Goal: Use online tool/utility: Utilize a website feature to perform a specific function

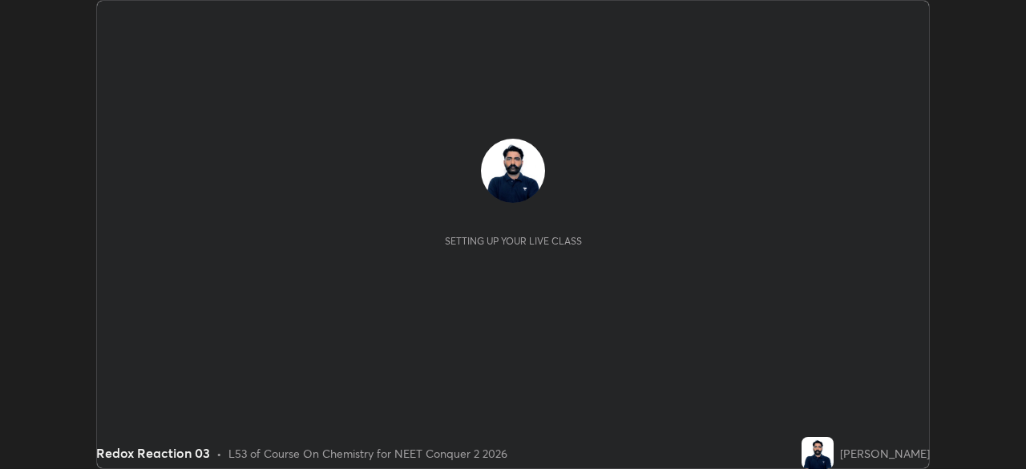
scroll to position [469, 1025]
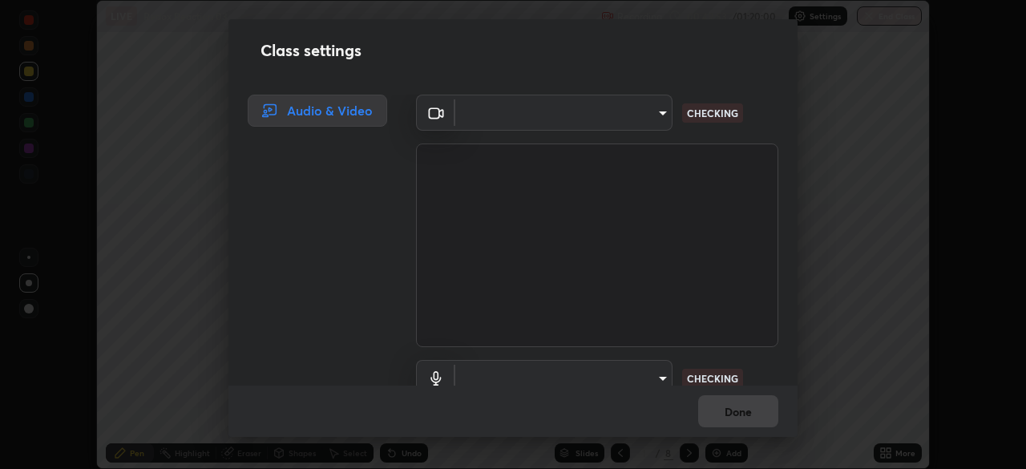
type input "b8f277cd8c291a0c7ed6159829793d80adb5f71bb500324d50d569f5a67401a8"
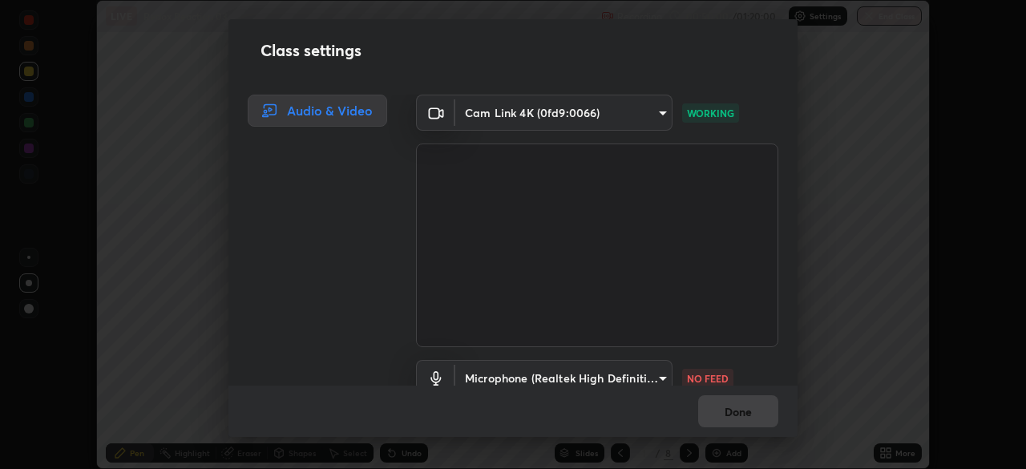
scroll to position [73, 0]
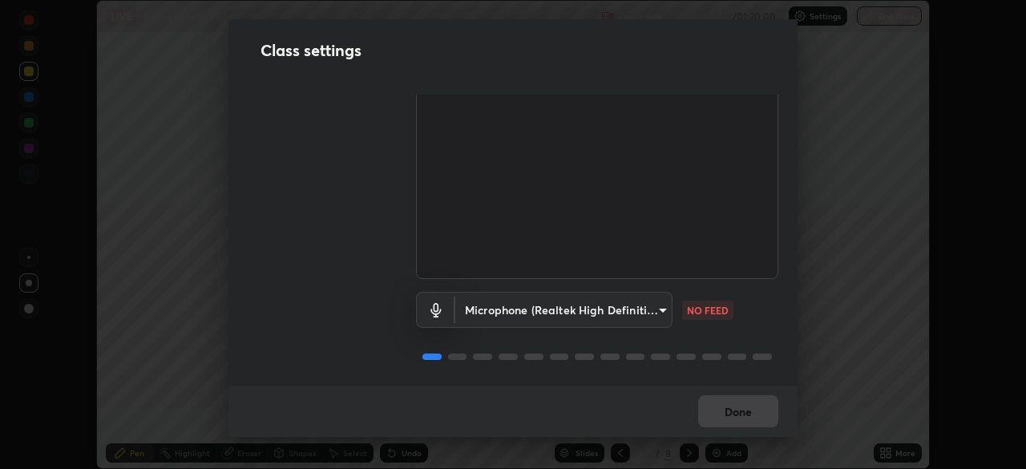
click at [632, 309] on body "Erase all LIVE Redox Reaction 03 Recording 00:50:01 / 01:20:00 Settings End Cla…" at bounding box center [513, 234] width 1026 height 469
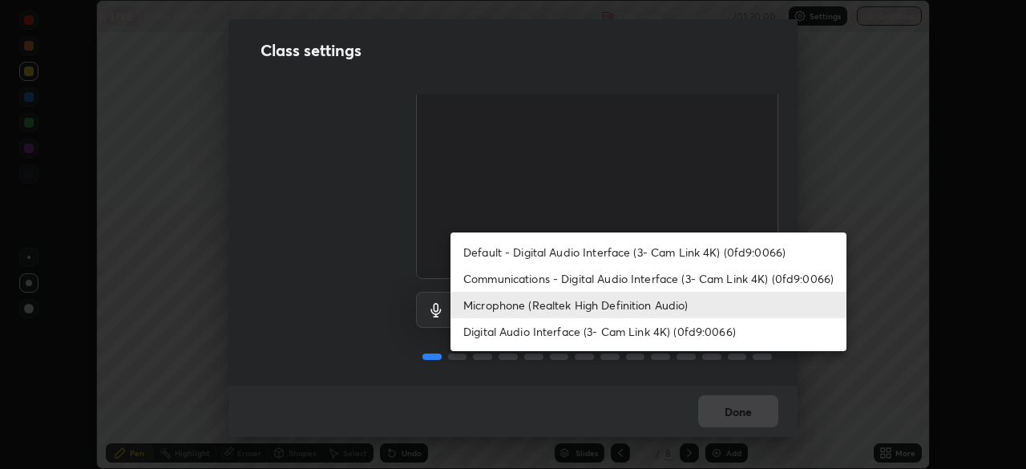
click at [606, 281] on li "Communications - Digital Audio Interface (3- Cam Link 4K) (0fd9:0066)" at bounding box center [648, 278] width 396 height 26
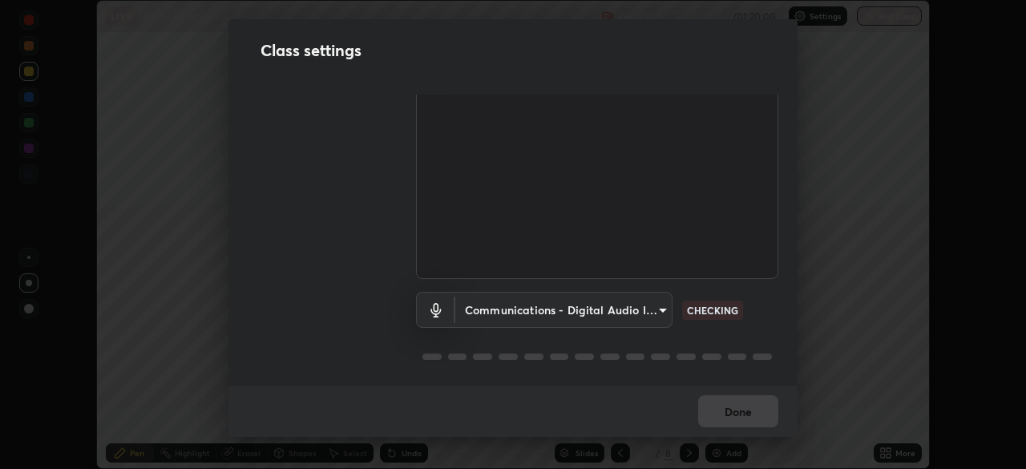
click at [609, 301] on body "Erase all LIVE Redox Reaction 03 Recording 00:50:02 / 01:20:00 Settings End Cla…" at bounding box center [513, 234] width 1026 height 469
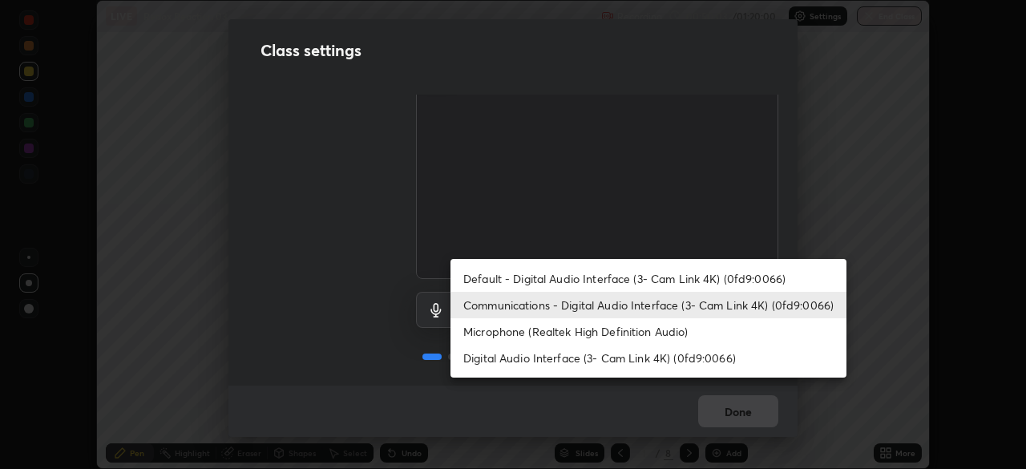
click at [587, 331] on li "Microphone (Realtek High Definition Audio)" at bounding box center [648, 331] width 396 height 26
type input "fc52b274e6785426ab2a4e79817368e636d678bdf91b48eb752f9e2a363405e0"
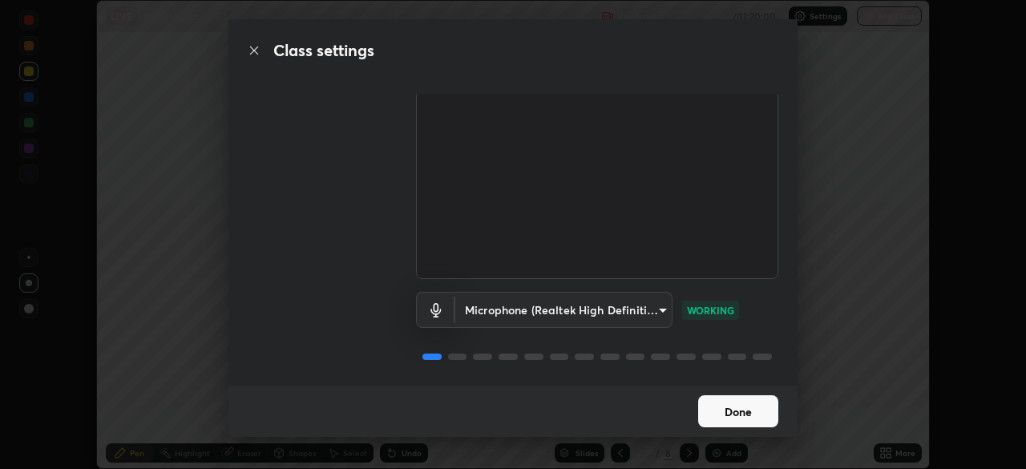
click at [752, 420] on button "Done" at bounding box center [738, 411] width 80 height 32
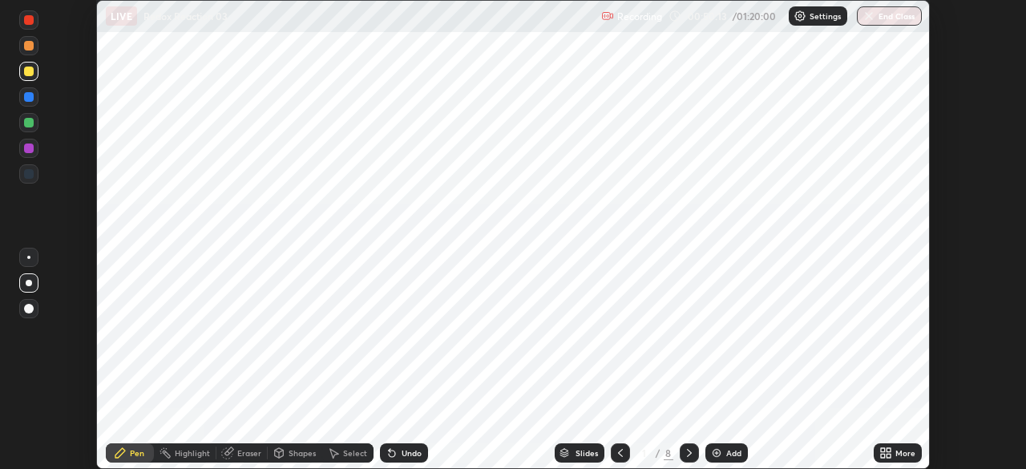
click at [888, 450] on icon at bounding box center [888, 450] width 4 height 4
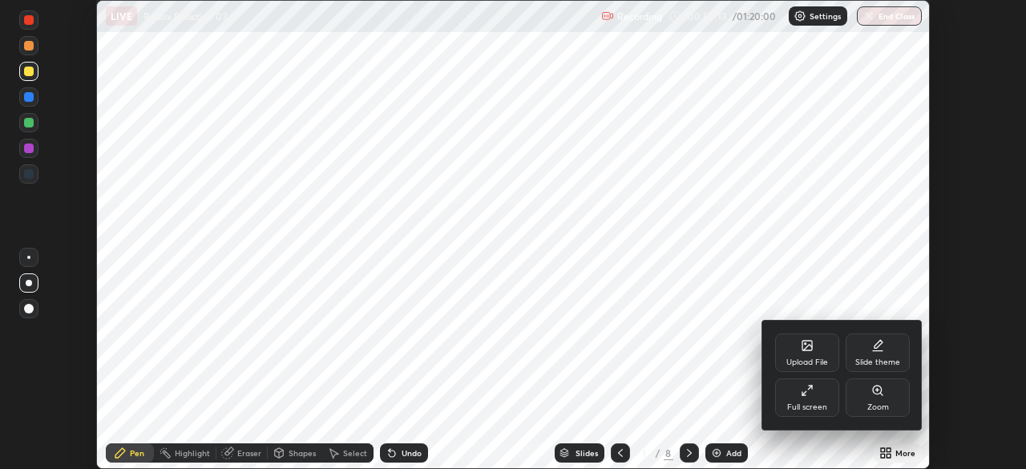
click at [807, 403] on div "Full screen" at bounding box center [807, 407] width 40 height 8
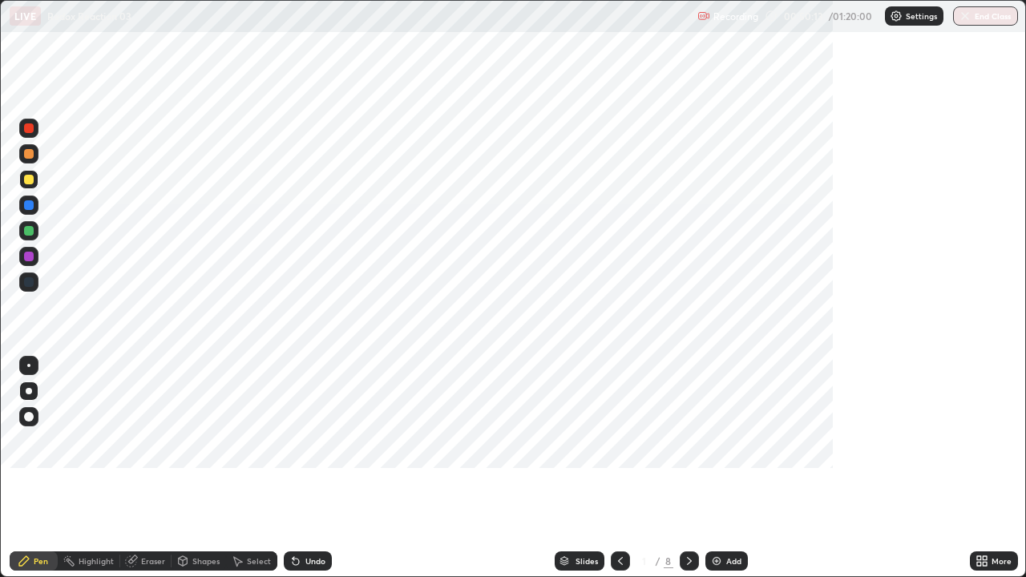
scroll to position [577, 1026]
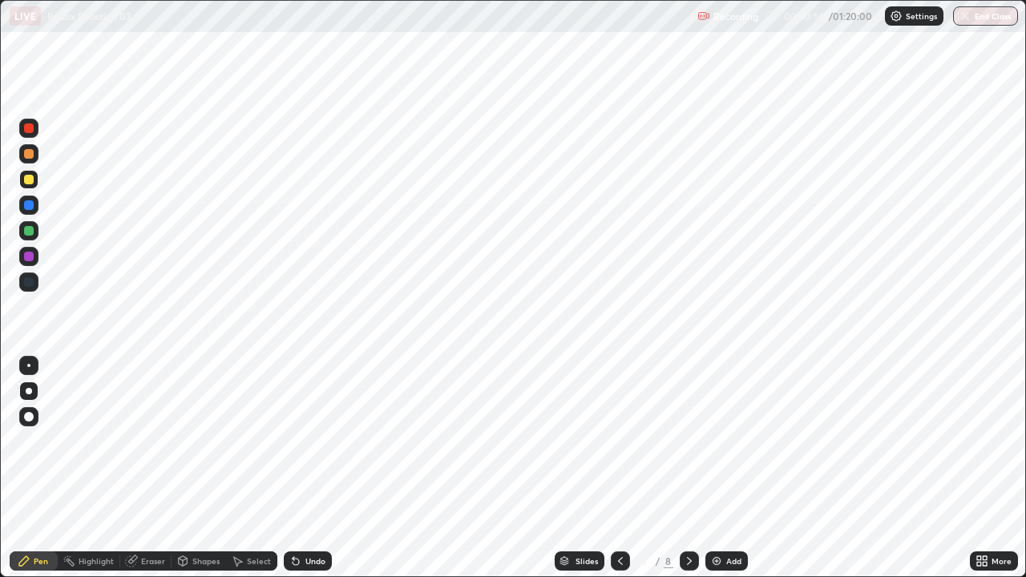
click at [696, 468] on div at bounding box center [689, 560] width 19 height 19
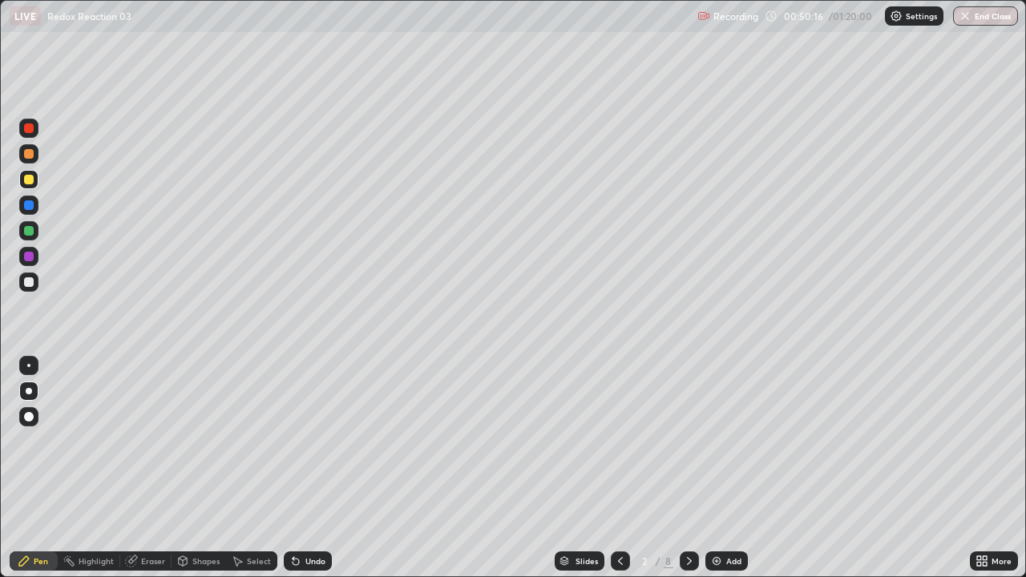
click at [619, 468] on icon at bounding box center [620, 561] width 13 height 13
click at [620, 468] on icon at bounding box center [620, 561] width 13 height 13
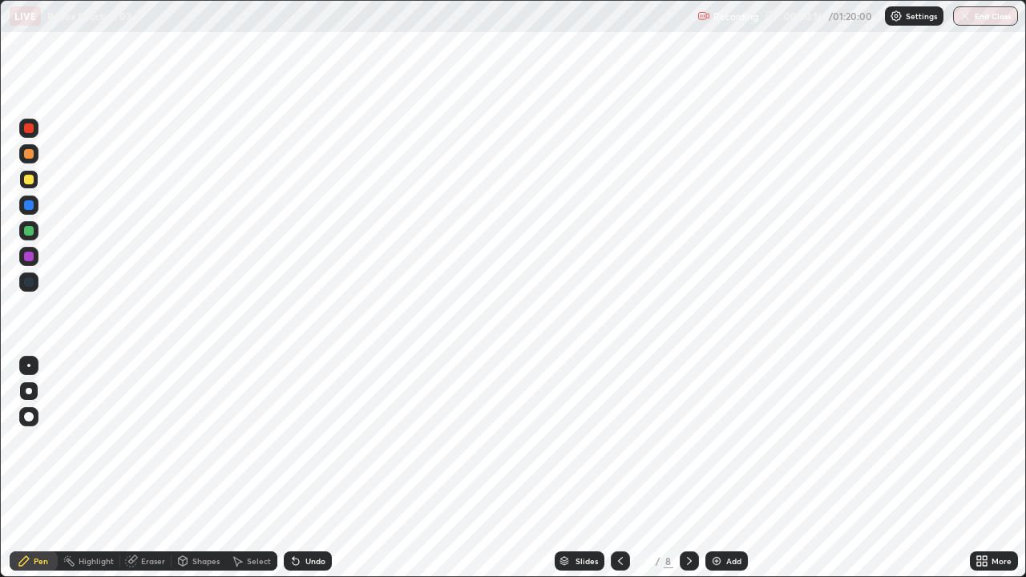
click at [619, 468] on icon at bounding box center [620, 561] width 13 height 13
click at [688, 468] on icon at bounding box center [689, 561] width 13 height 13
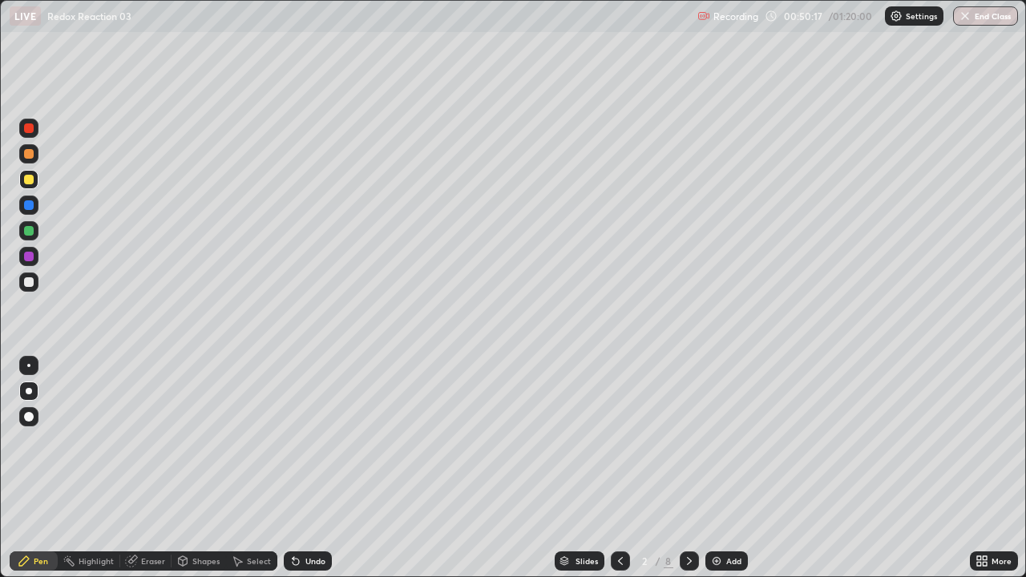
click at [688, 468] on icon at bounding box center [689, 561] width 13 height 13
click at [694, 468] on div at bounding box center [689, 560] width 19 height 19
click at [694, 468] on icon at bounding box center [689, 561] width 13 height 13
click at [695, 468] on div at bounding box center [689, 560] width 19 height 19
click at [696, 468] on div at bounding box center [689, 560] width 19 height 19
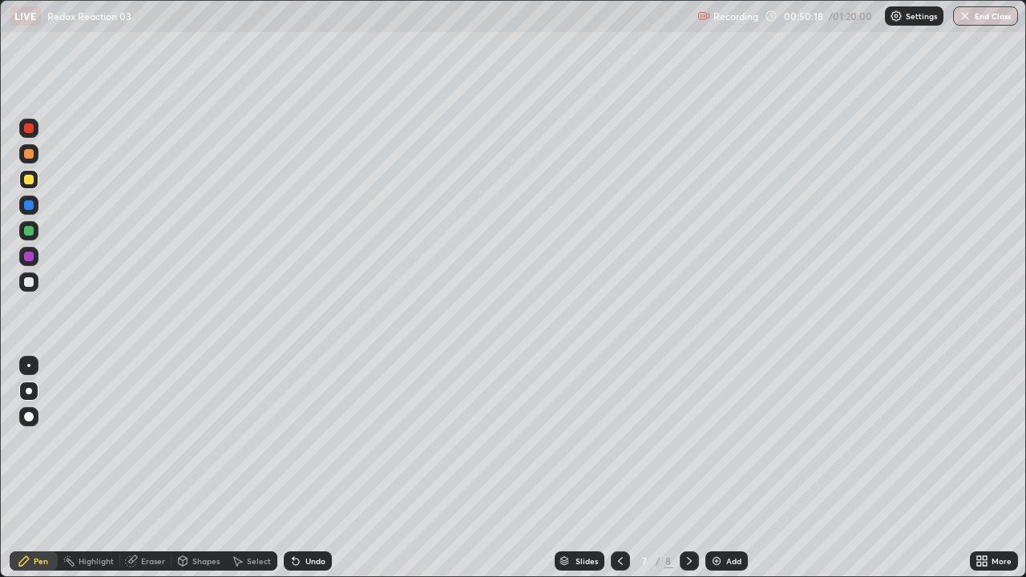
click at [696, 468] on div at bounding box center [689, 560] width 19 height 19
click at [695, 468] on div at bounding box center [689, 560] width 19 height 19
click at [619, 468] on icon at bounding box center [620, 561] width 13 height 13
click at [624, 468] on div at bounding box center [620, 560] width 19 height 19
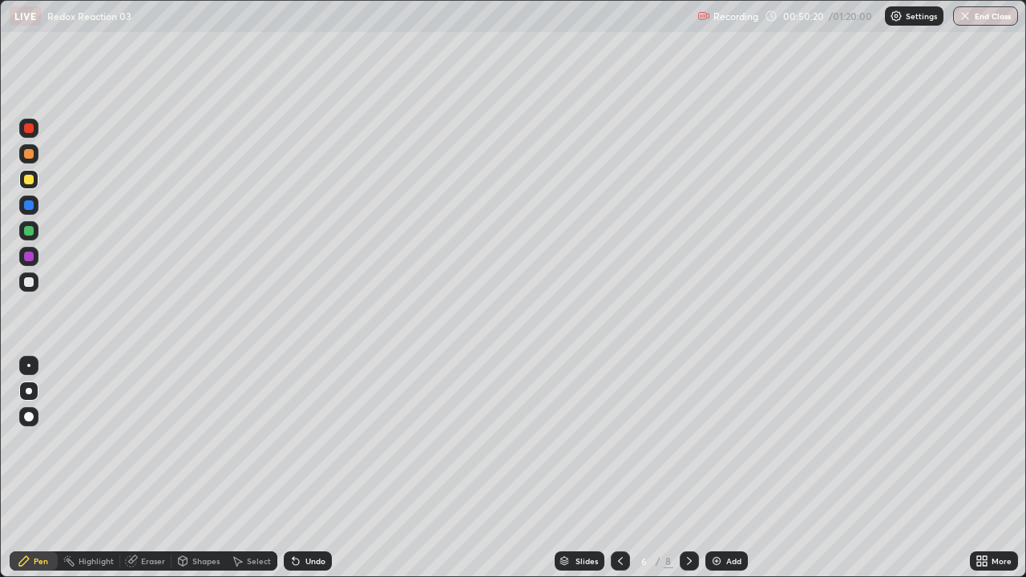
click at [616, 468] on icon at bounding box center [620, 561] width 13 height 13
click at [618, 468] on icon at bounding box center [620, 561] width 5 height 8
click at [618, 468] on icon at bounding box center [620, 561] width 13 height 13
click at [616, 468] on icon at bounding box center [620, 561] width 13 height 13
click at [618, 468] on icon at bounding box center [620, 561] width 5 height 8
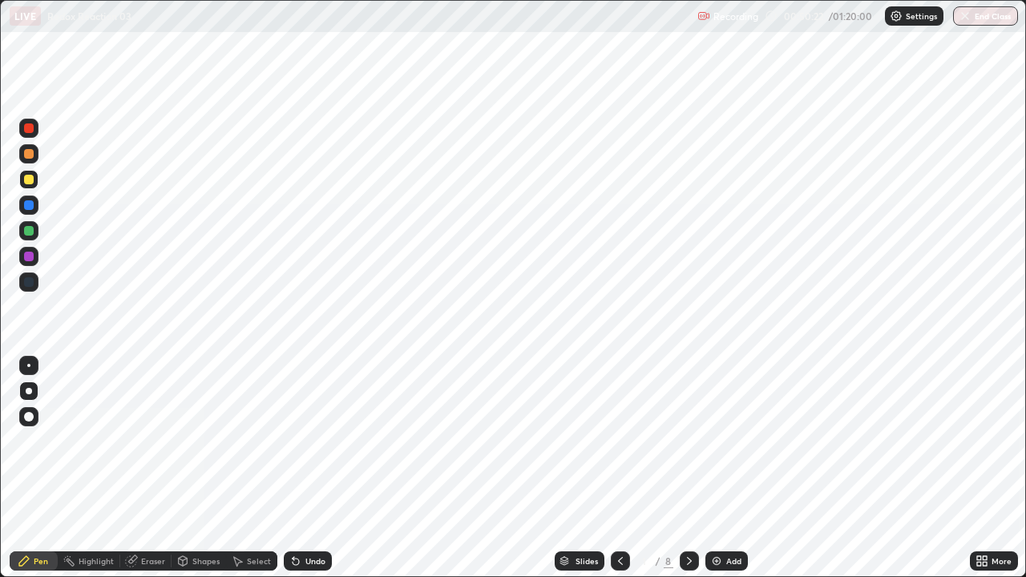
click at [684, 468] on icon at bounding box center [689, 561] width 13 height 13
click at [687, 468] on icon at bounding box center [689, 561] width 5 height 8
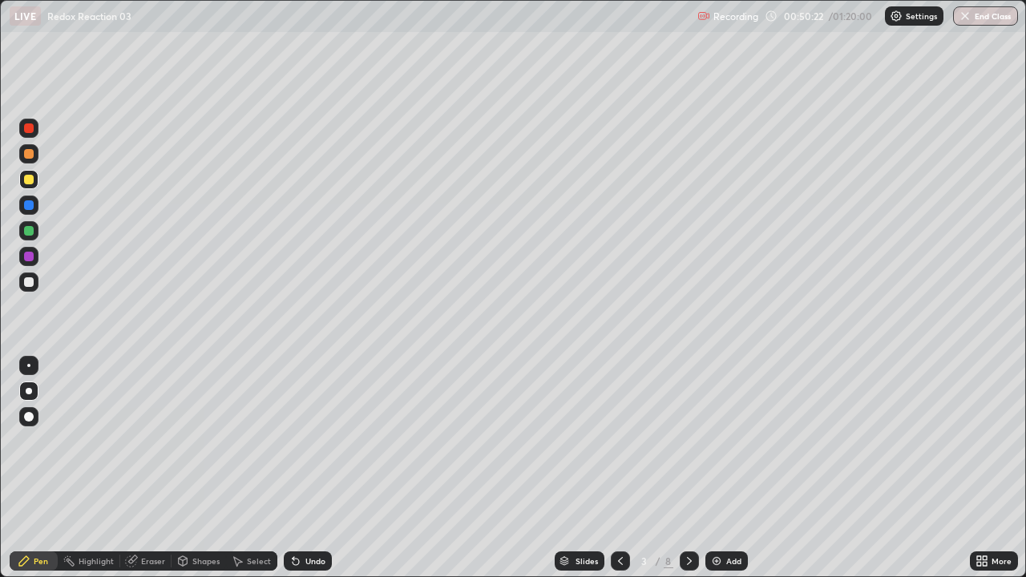
click at [688, 468] on icon at bounding box center [689, 561] width 13 height 13
click at [690, 468] on icon at bounding box center [689, 561] width 13 height 13
click at [688, 468] on icon at bounding box center [689, 561] width 13 height 13
click at [689, 468] on icon at bounding box center [689, 561] width 13 height 13
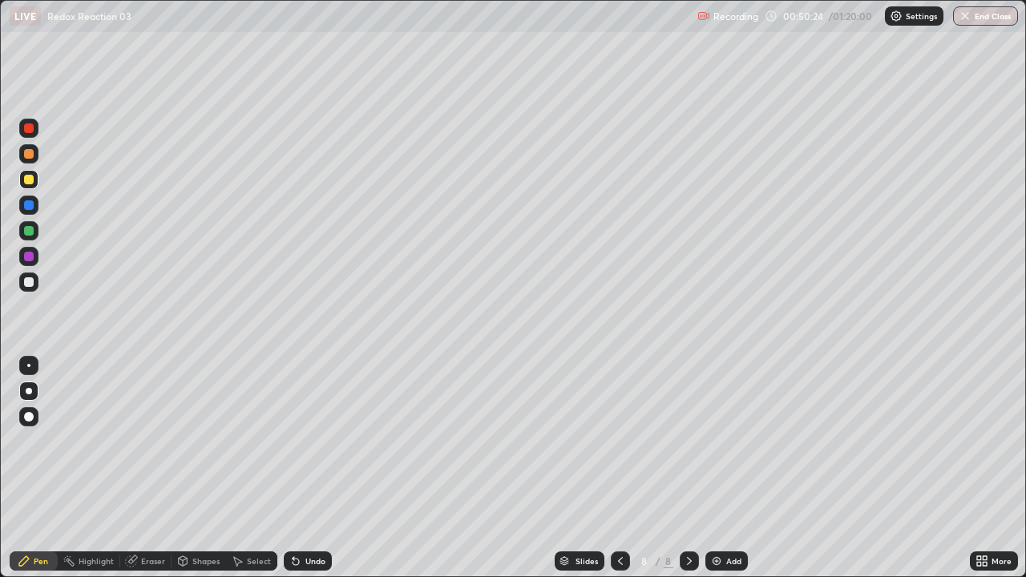
click at [689, 468] on icon at bounding box center [689, 561] width 13 height 13
click at [623, 468] on div at bounding box center [620, 560] width 19 height 19
click at [619, 468] on icon at bounding box center [620, 561] width 13 height 13
click at [618, 468] on icon at bounding box center [620, 561] width 5 height 8
click at [618, 468] on icon at bounding box center [620, 561] width 13 height 13
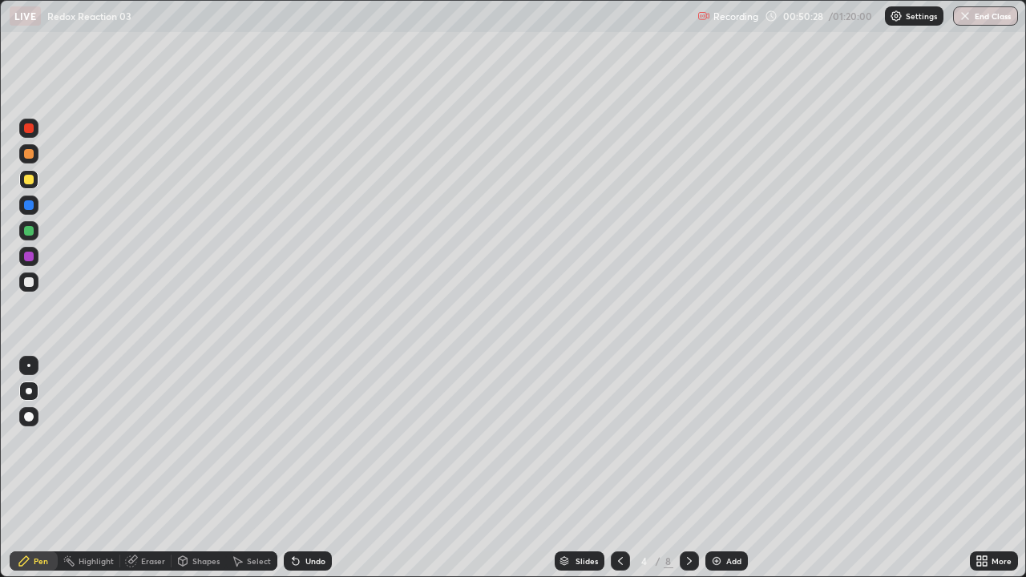
click at [620, 468] on icon at bounding box center [620, 561] width 13 height 13
click at [616, 468] on icon at bounding box center [620, 561] width 13 height 13
click at [688, 468] on div at bounding box center [689, 560] width 19 height 19
click at [690, 468] on icon at bounding box center [689, 561] width 13 height 13
click at [689, 468] on icon at bounding box center [689, 561] width 13 height 13
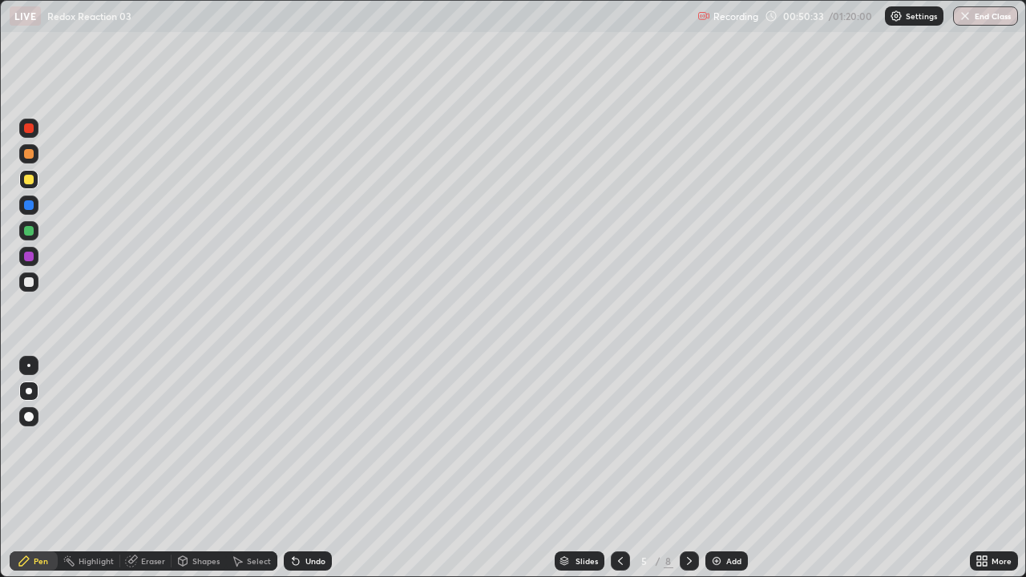
click at [688, 468] on icon at bounding box center [689, 561] width 5 height 8
click at [688, 468] on icon at bounding box center [689, 561] width 13 height 13
click at [690, 468] on icon at bounding box center [689, 561] width 13 height 13
click at [688, 468] on icon at bounding box center [689, 561] width 13 height 13
click at [693, 468] on icon at bounding box center [689, 561] width 13 height 13
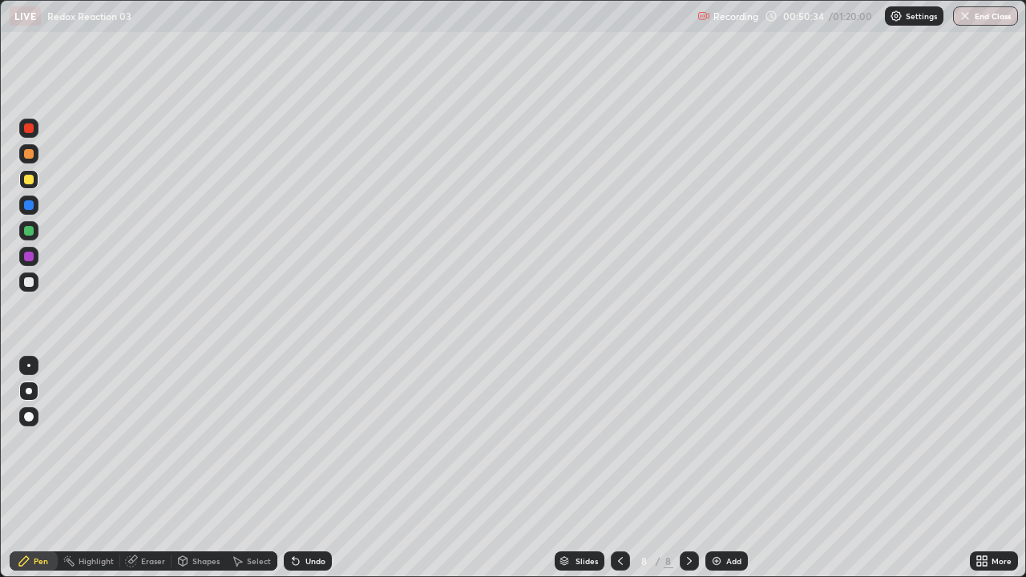
click at [688, 468] on icon at bounding box center [689, 561] width 13 height 13
click at [619, 468] on icon at bounding box center [620, 561] width 13 height 13
click at [616, 468] on icon at bounding box center [620, 561] width 13 height 13
click at [618, 468] on icon at bounding box center [620, 561] width 5 height 8
click at [618, 468] on icon at bounding box center [620, 561] width 13 height 13
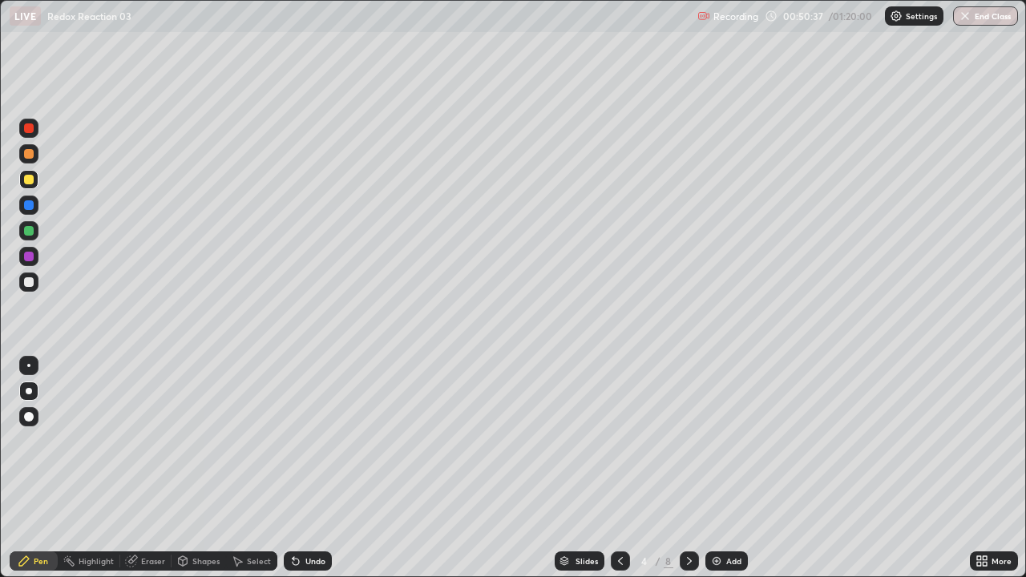
click at [688, 468] on icon at bounding box center [689, 561] width 13 height 13
click at [686, 468] on icon at bounding box center [689, 561] width 13 height 13
click at [688, 468] on icon at bounding box center [689, 561] width 13 height 13
click at [689, 468] on icon at bounding box center [689, 561] width 13 height 13
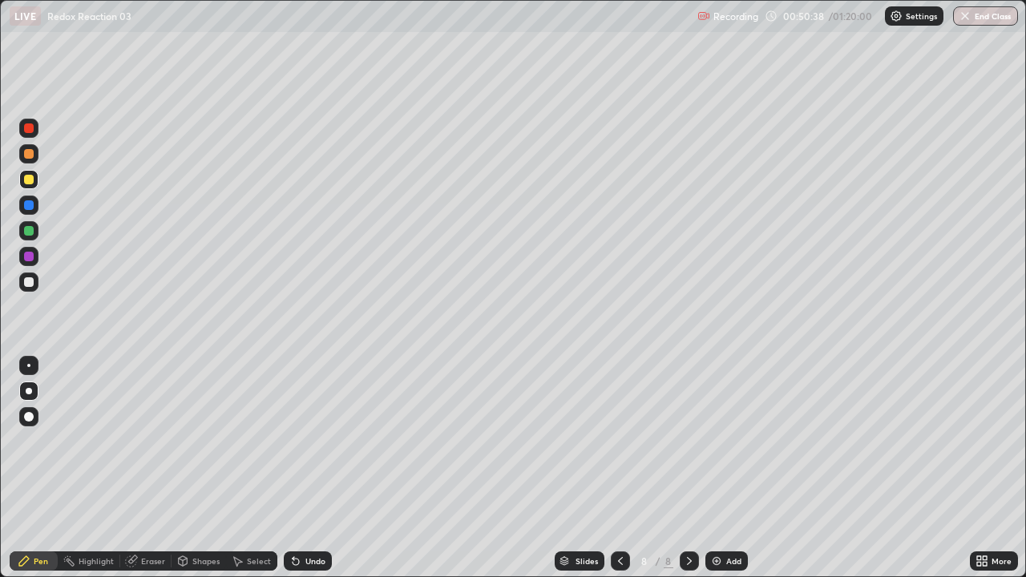
click at [688, 468] on icon at bounding box center [689, 561] width 13 height 13
click at [28, 151] on div at bounding box center [29, 154] width 10 height 10
click at [26, 283] on div at bounding box center [29, 282] width 10 height 10
click at [28, 186] on div at bounding box center [28, 179] width 19 height 19
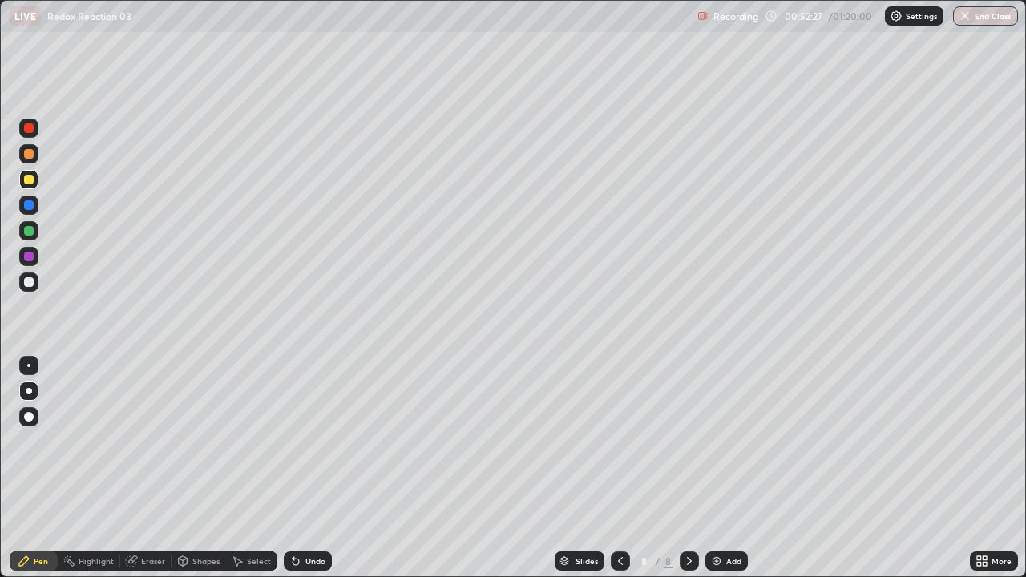
click at [25, 282] on div at bounding box center [29, 282] width 10 height 10
click at [29, 229] on div at bounding box center [29, 231] width 10 height 10
click at [22, 232] on div at bounding box center [28, 230] width 19 height 19
click at [718, 468] on img at bounding box center [716, 561] width 13 height 13
click at [30, 154] on div at bounding box center [29, 154] width 10 height 10
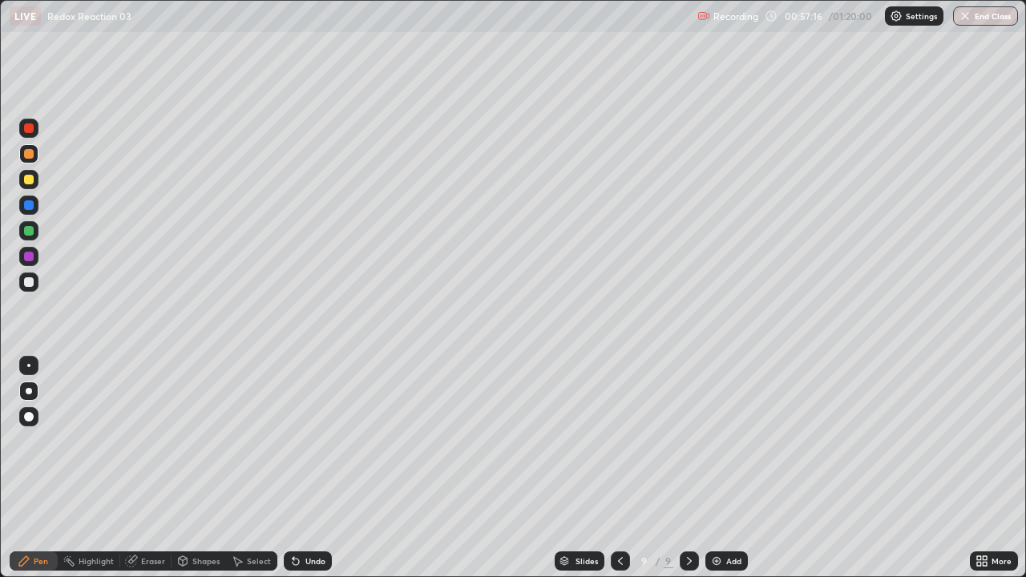
click at [22, 275] on div at bounding box center [28, 281] width 19 height 19
click at [34, 184] on div at bounding box center [28, 179] width 19 height 19
click at [29, 232] on div at bounding box center [29, 231] width 10 height 10
click at [237, 468] on icon at bounding box center [238, 562] width 9 height 10
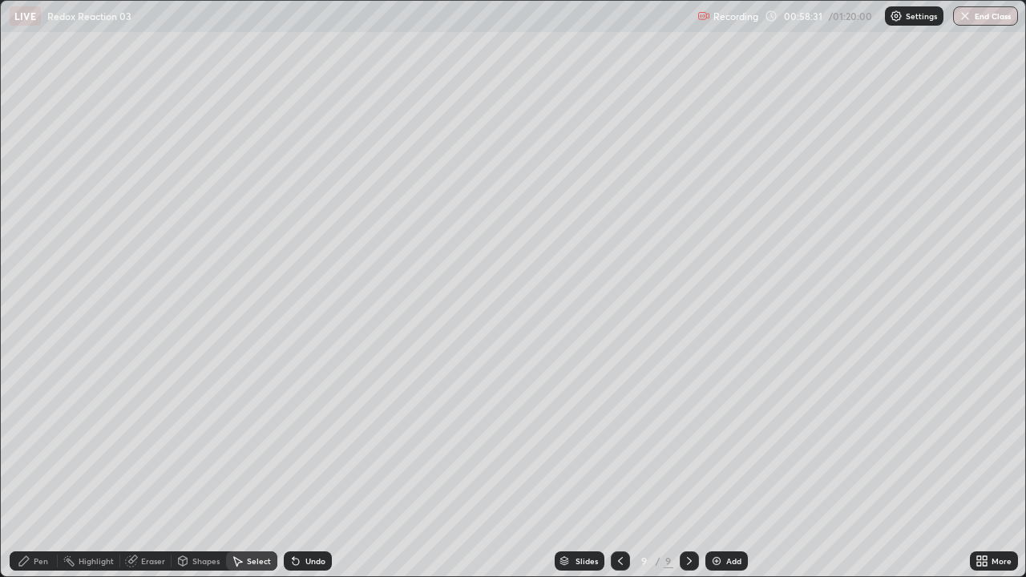
click at [198, 468] on div "Shapes" at bounding box center [205, 561] width 27 height 8
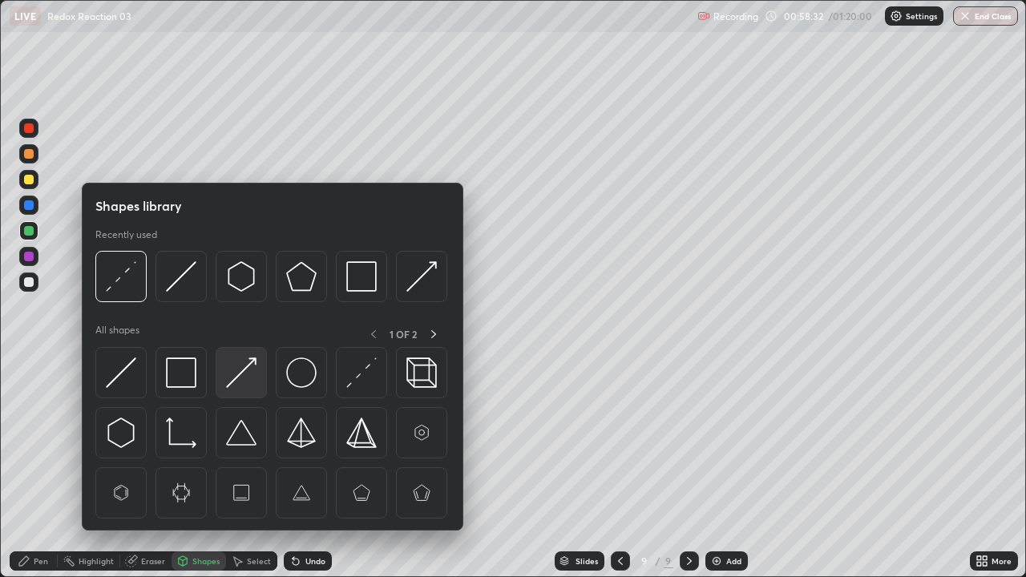
click at [244, 373] on img at bounding box center [241, 372] width 30 height 30
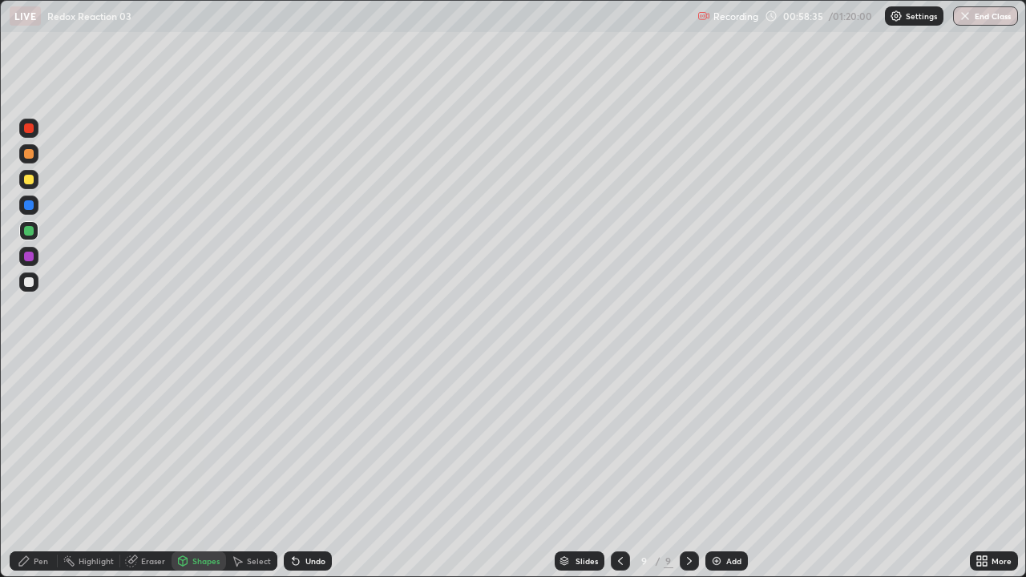
click at [44, 468] on div "Pen" at bounding box center [34, 560] width 48 height 19
click at [33, 285] on div at bounding box center [29, 282] width 10 height 10
click at [618, 468] on icon at bounding box center [620, 561] width 13 height 13
click at [683, 468] on icon at bounding box center [689, 561] width 13 height 13
click at [184, 468] on div "Shapes" at bounding box center [199, 560] width 54 height 19
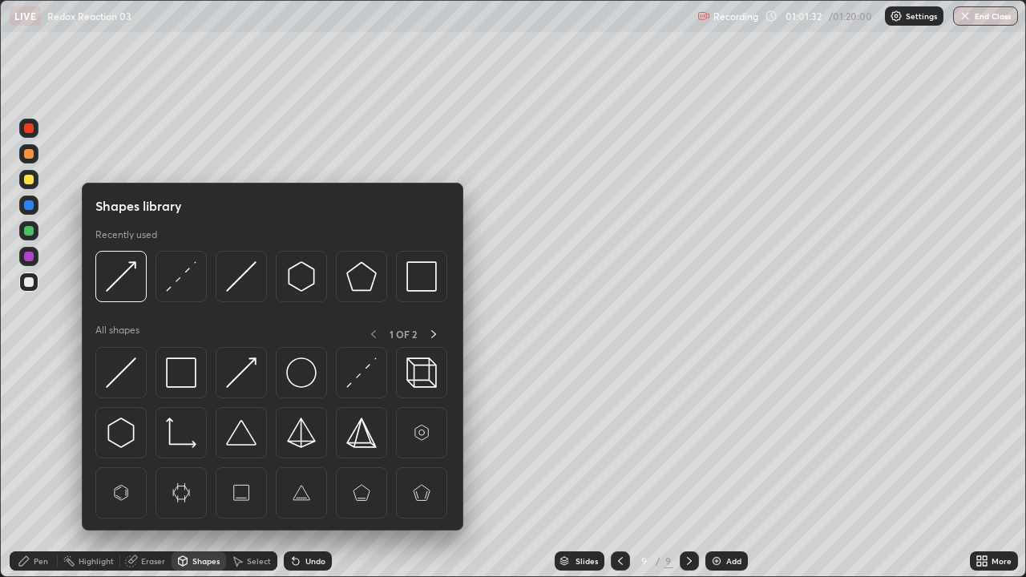
click at [148, 468] on div "Eraser" at bounding box center [153, 561] width 24 height 8
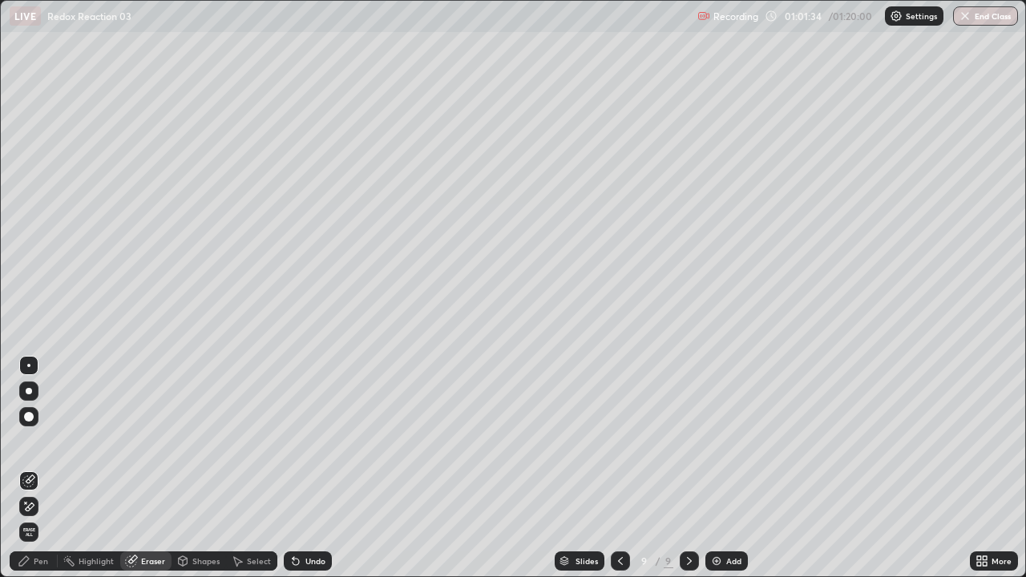
click at [34, 468] on div "Pen" at bounding box center [41, 561] width 14 height 8
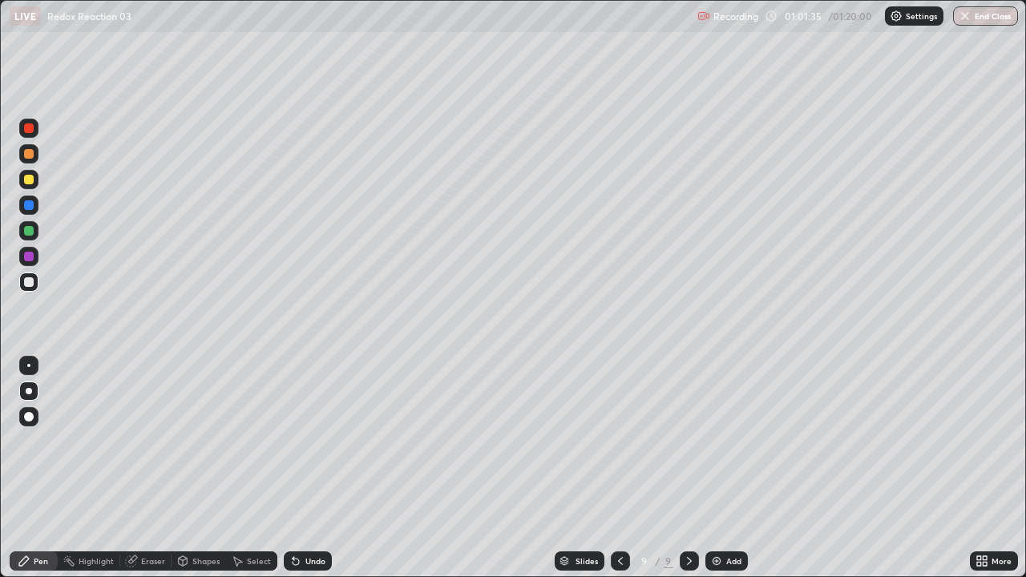
click at [27, 205] on div at bounding box center [29, 205] width 10 height 10
click at [24, 153] on div at bounding box center [29, 154] width 10 height 10
click at [722, 468] on div "Add" at bounding box center [726, 560] width 42 height 19
click at [616, 468] on icon at bounding box center [619, 561] width 13 height 13
click at [245, 468] on div "Select" at bounding box center [251, 560] width 51 height 19
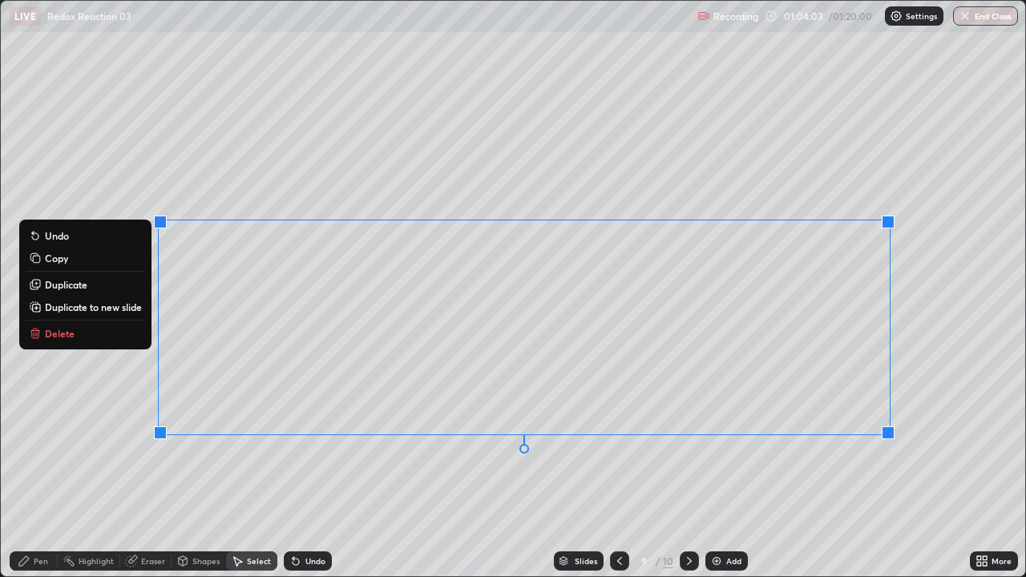
click at [556, 468] on div "0 ° Undo Copy Duplicate Duplicate to new slide Delete" at bounding box center [513, 288] width 1024 height 575
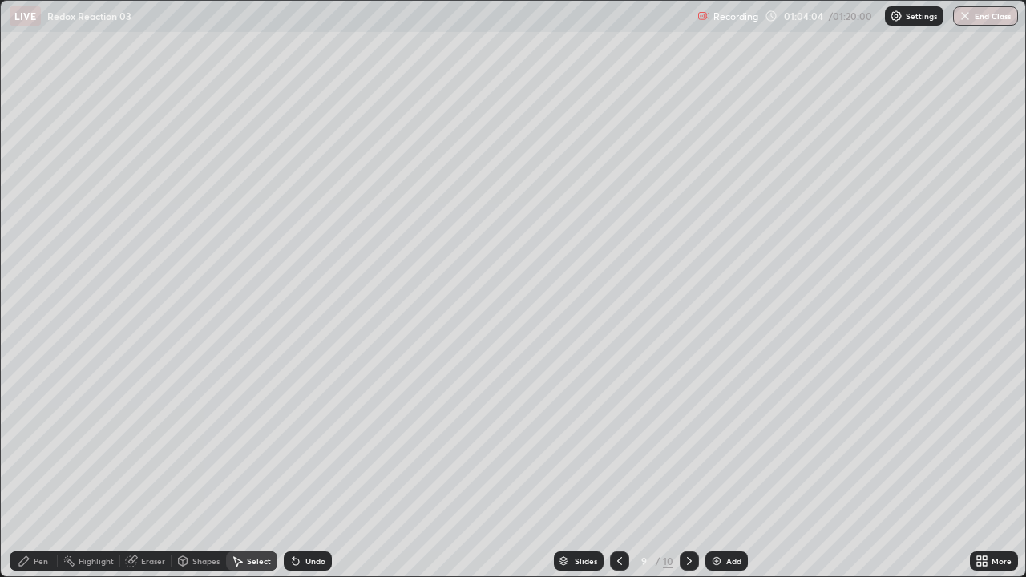
click at [716, 468] on img at bounding box center [716, 561] width 13 height 13
click at [42, 468] on div "Pen" at bounding box center [41, 561] width 14 height 8
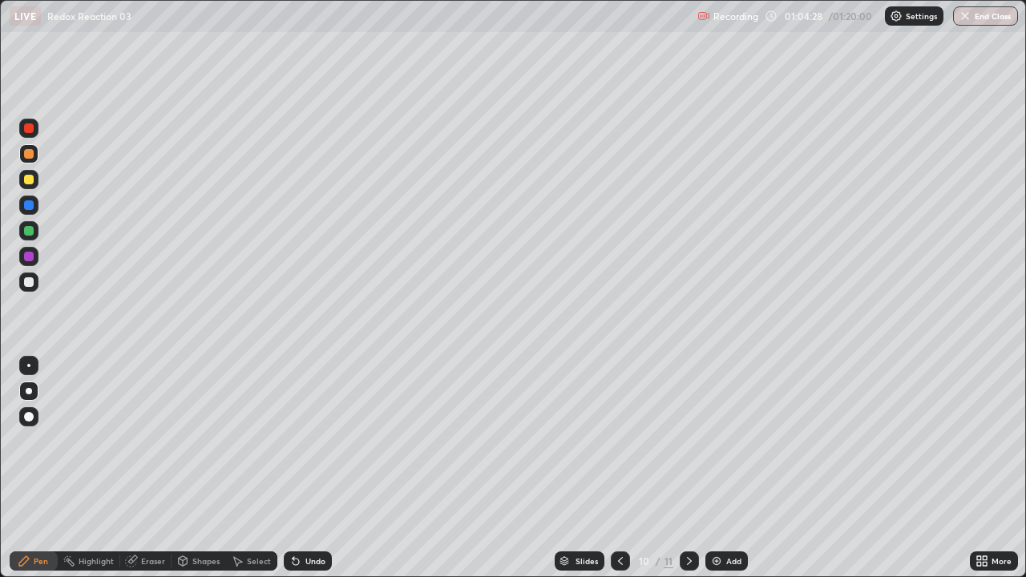
click at [26, 282] on div at bounding box center [29, 282] width 10 height 10
click at [25, 178] on div at bounding box center [29, 180] width 10 height 10
click at [24, 283] on div at bounding box center [29, 282] width 10 height 10
click at [726, 468] on div "Add" at bounding box center [726, 560] width 42 height 19
click at [32, 153] on div at bounding box center [29, 154] width 10 height 10
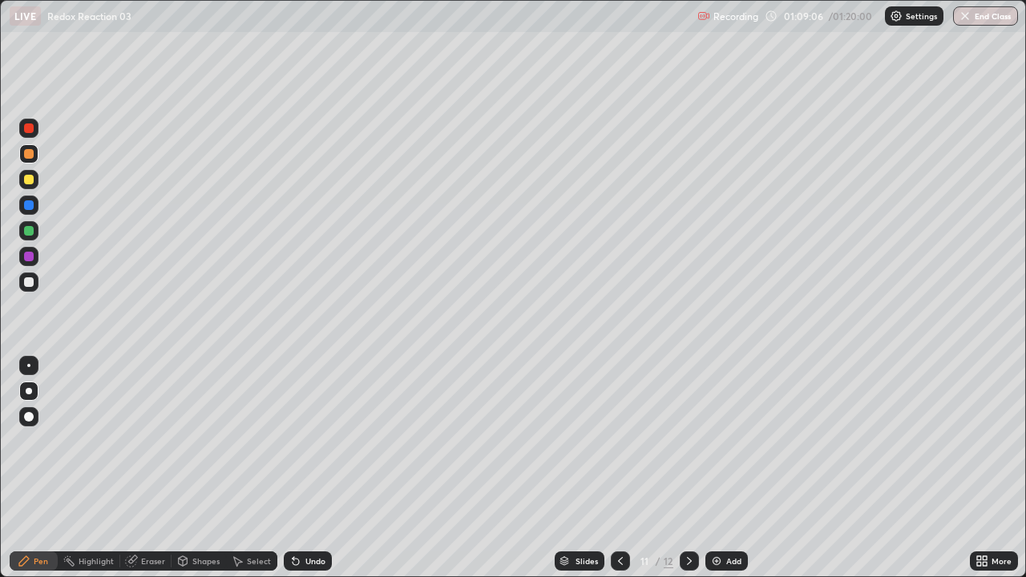
click at [30, 179] on div at bounding box center [29, 180] width 10 height 10
click at [26, 254] on div at bounding box center [29, 257] width 10 height 10
click at [726, 468] on div "Add" at bounding box center [733, 561] width 15 height 8
click at [28, 153] on div at bounding box center [29, 154] width 10 height 10
click at [32, 281] on div at bounding box center [29, 282] width 10 height 10
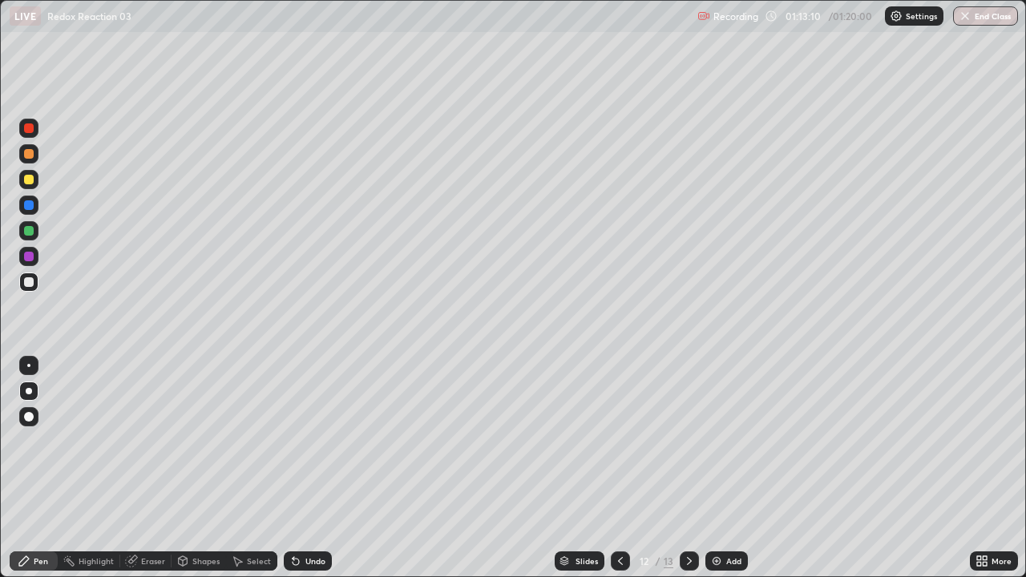
click at [28, 180] on div at bounding box center [29, 180] width 10 height 10
click at [955, 18] on button "End Class" at bounding box center [985, 15] width 65 height 19
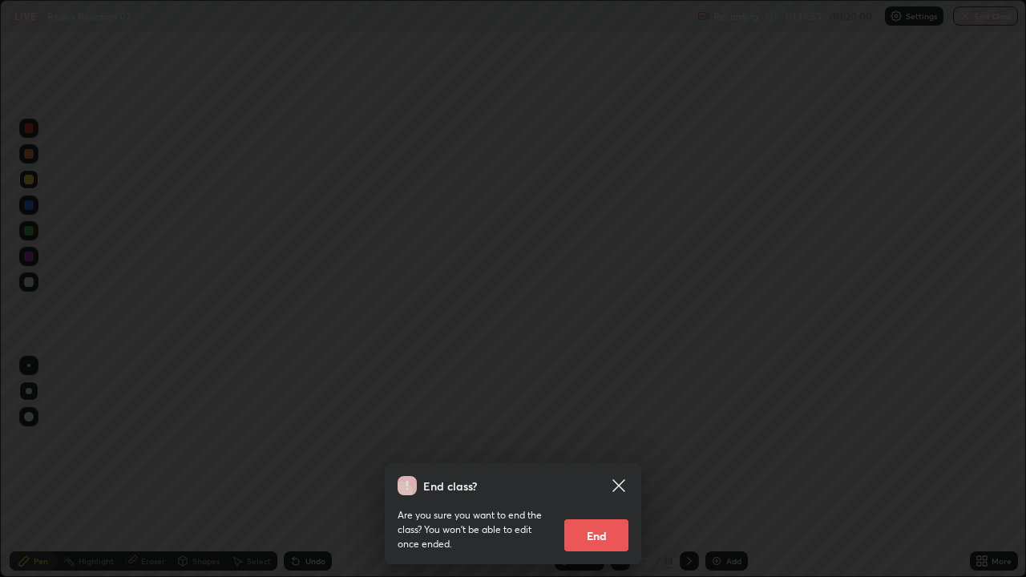
click at [591, 468] on button "End" at bounding box center [596, 535] width 64 height 32
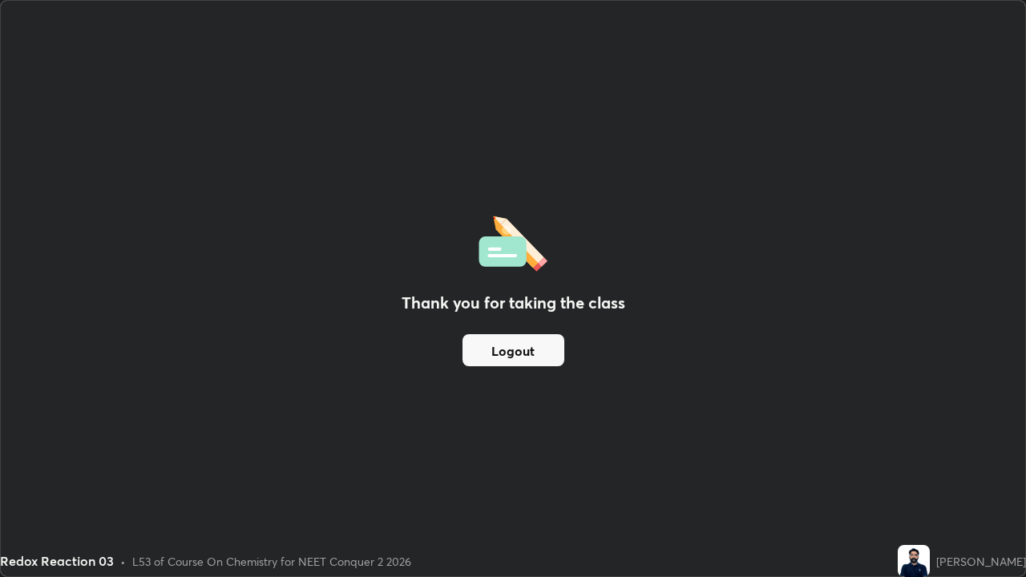
click at [503, 349] on button "Logout" at bounding box center [513, 350] width 102 height 32
click at [512, 335] on button "Logout" at bounding box center [513, 350] width 102 height 32
